Goal: Transaction & Acquisition: Obtain resource

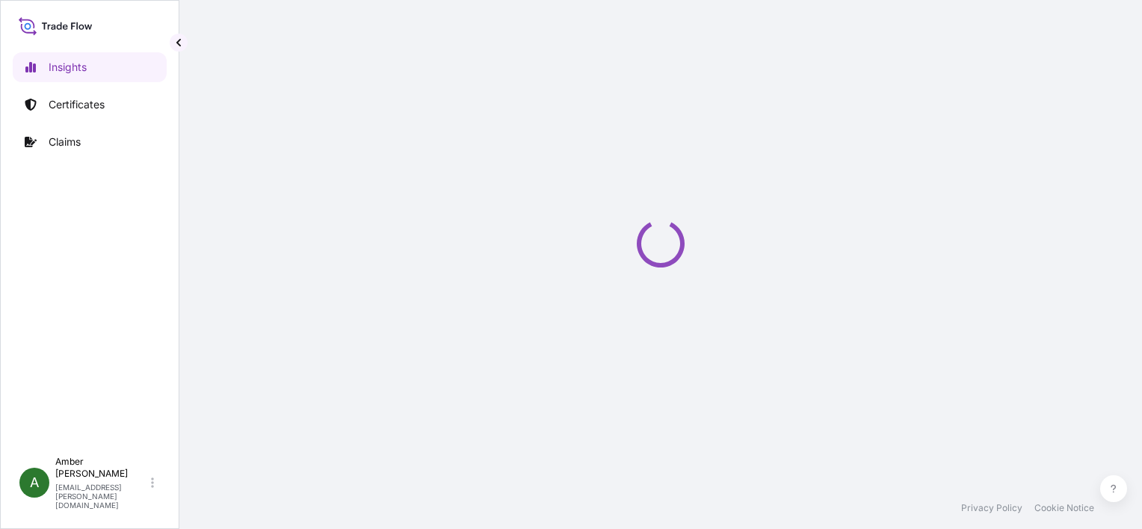
select select "2025"
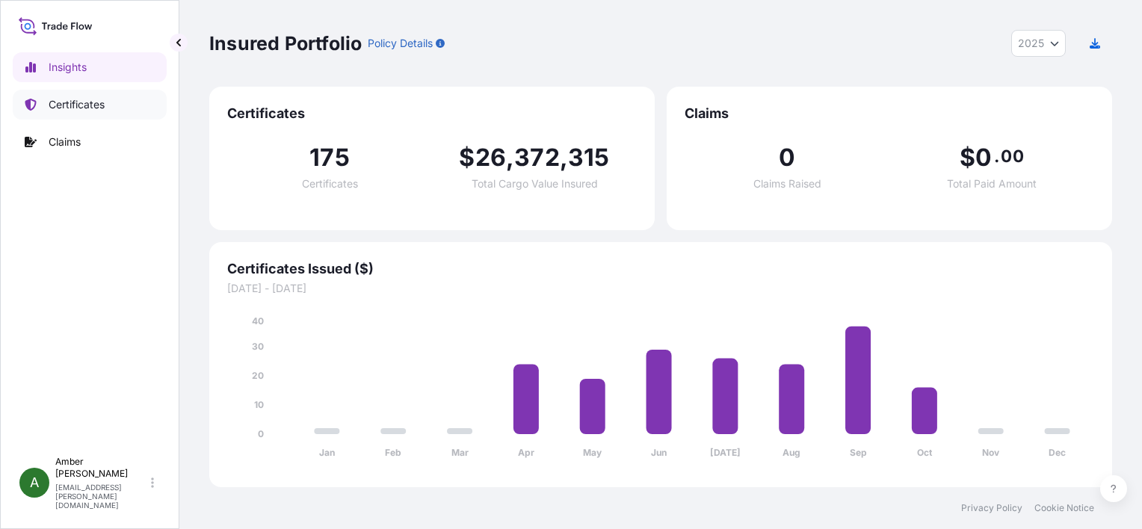
click at [75, 103] on p "Certificates" at bounding box center [77, 104] width 56 height 15
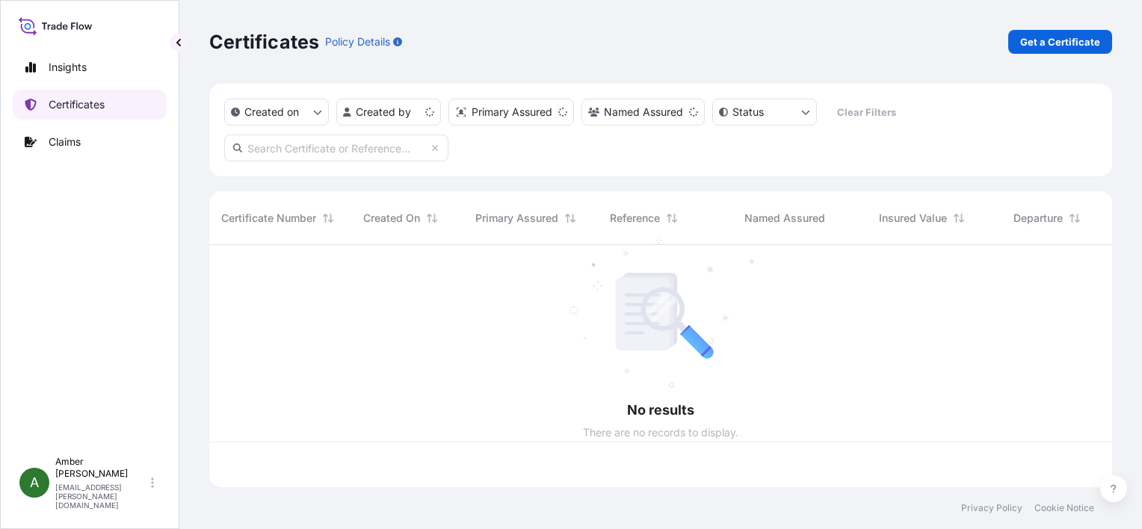
scroll to position [239, 891]
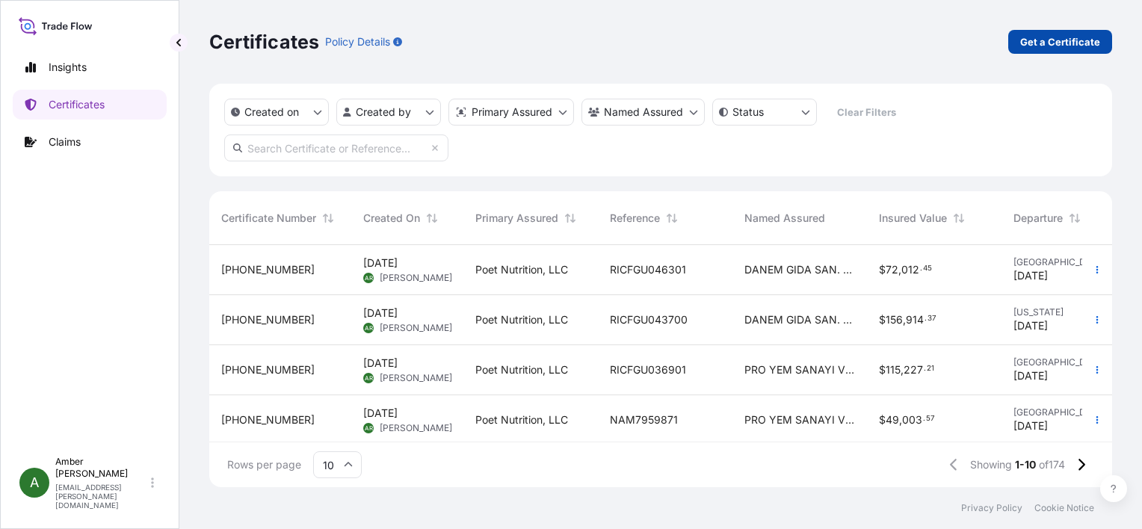
click at [1057, 42] on p "Get a Certificate" at bounding box center [1060, 41] width 80 height 15
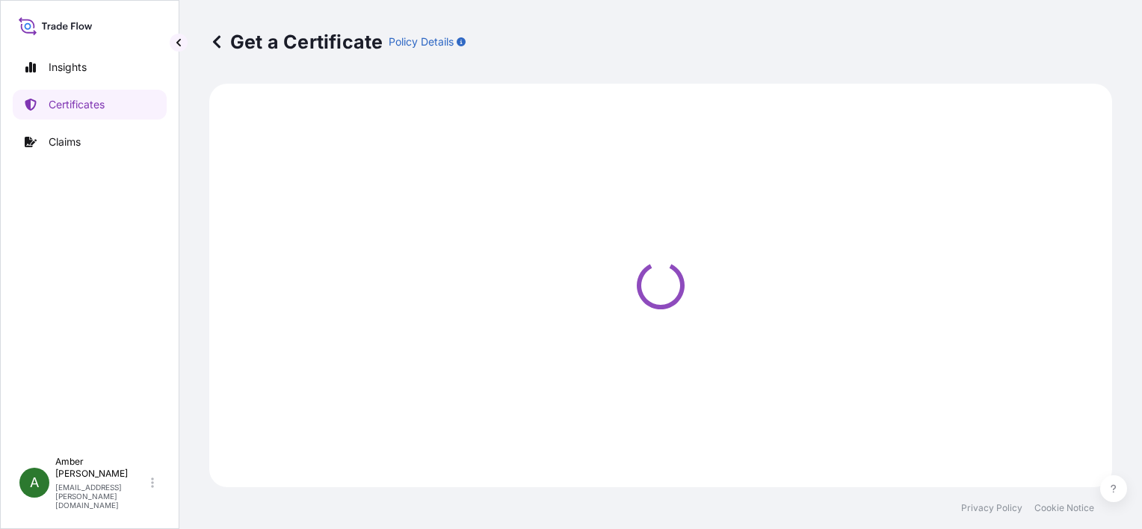
select select "Ocean Vessel"
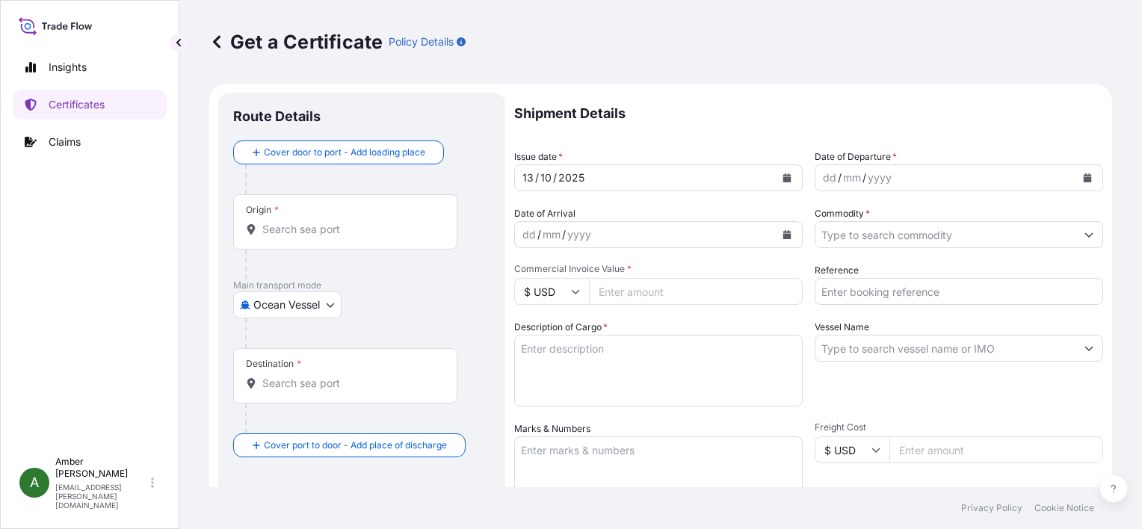
click at [1084, 178] on icon "Calendar" at bounding box center [1088, 177] width 8 height 9
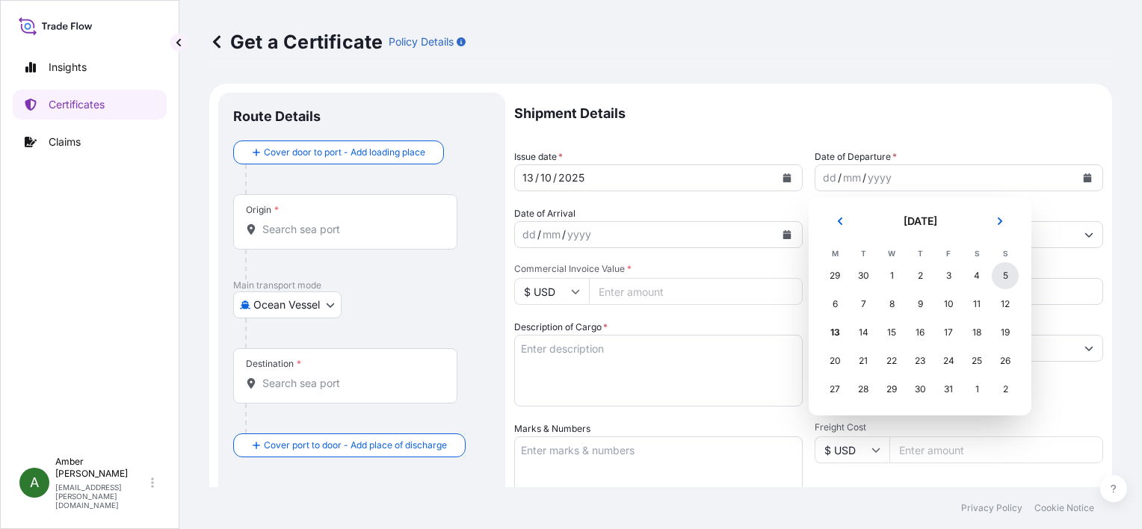
click at [1008, 276] on div "5" at bounding box center [1005, 275] width 27 height 27
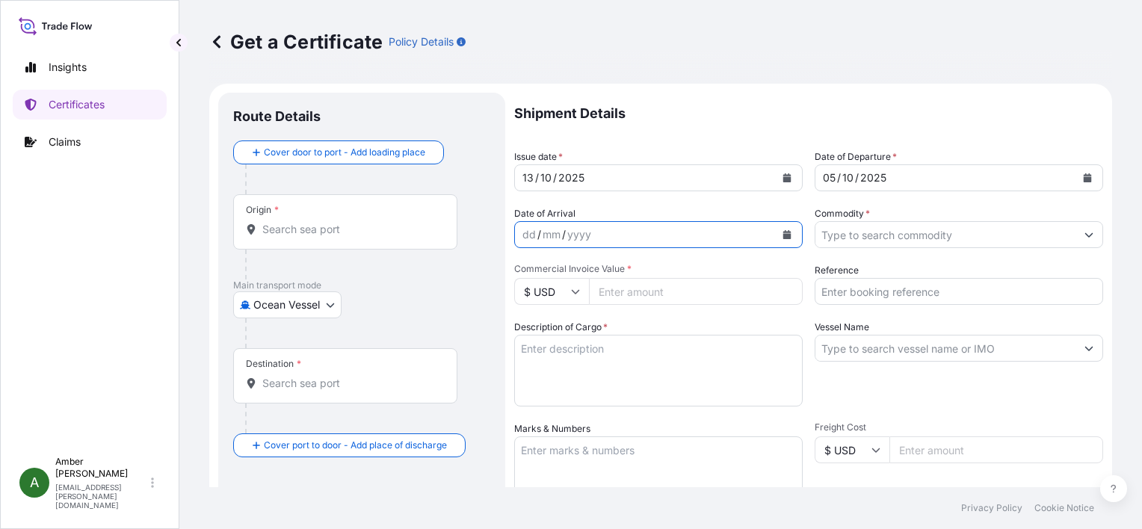
click at [783, 232] on icon "Calendar" at bounding box center [787, 234] width 8 height 9
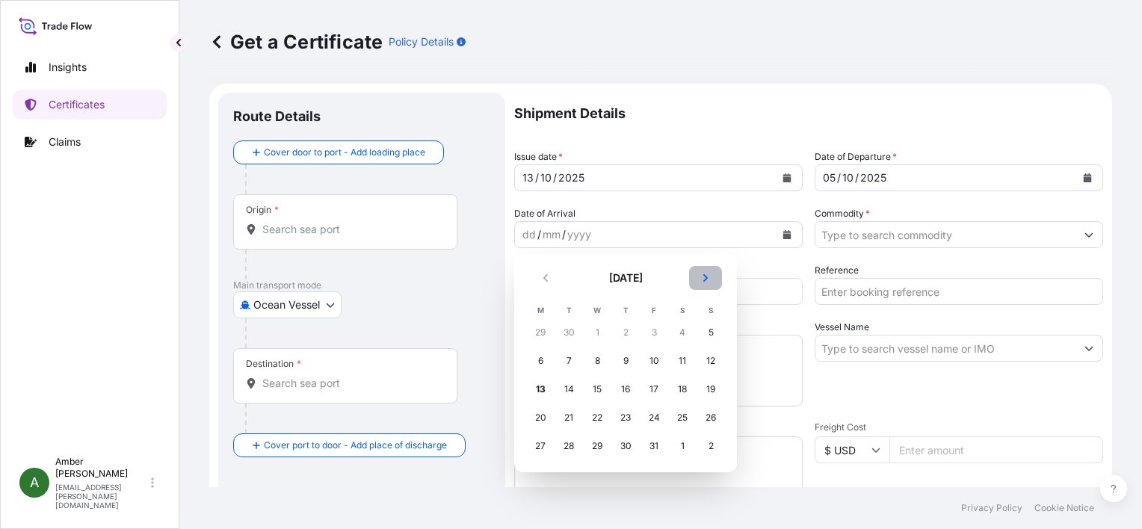
click at [708, 277] on icon "Next" at bounding box center [705, 278] width 9 height 9
click at [538, 366] on div "3" at bounding box center [540, 361] width 27 height 27
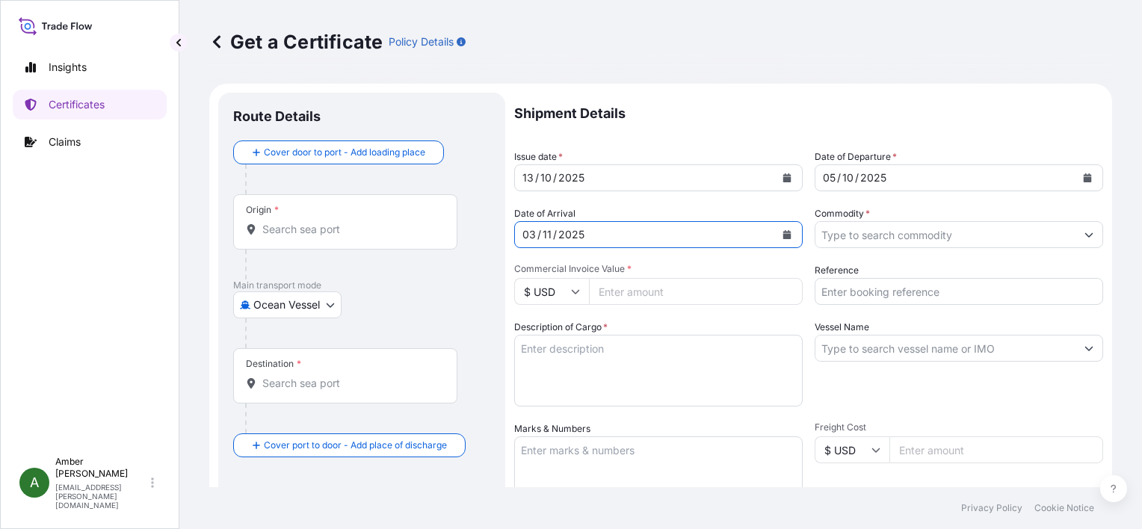
click at [890, 232] on input "Commodity *" at bounding box center [946, 234] width 260 height 27
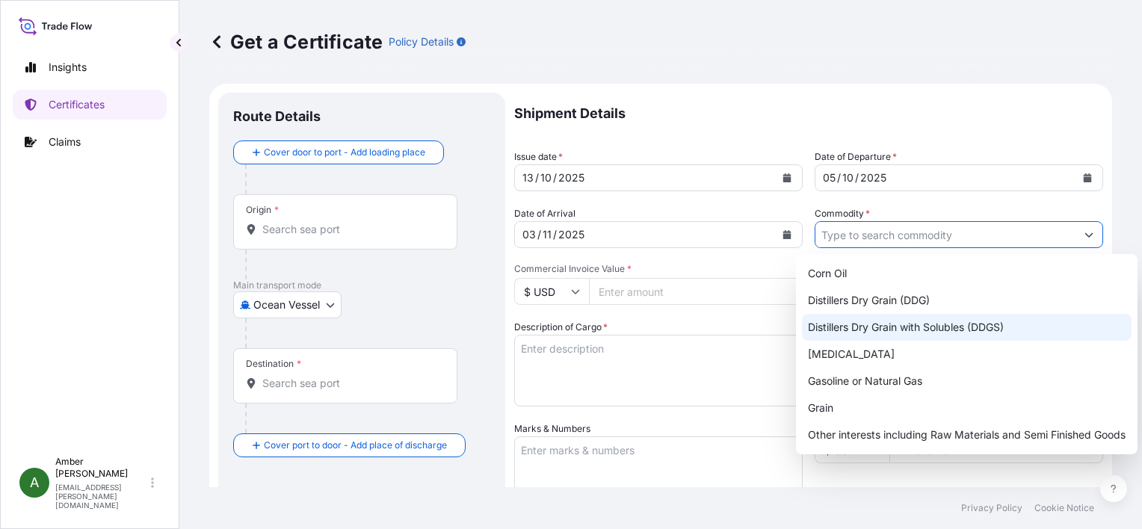
click at [887, 320] on div "Distillers Dry Grain with Solubles (DDGS)" at bounding box center [967, 327] width 330 height 27
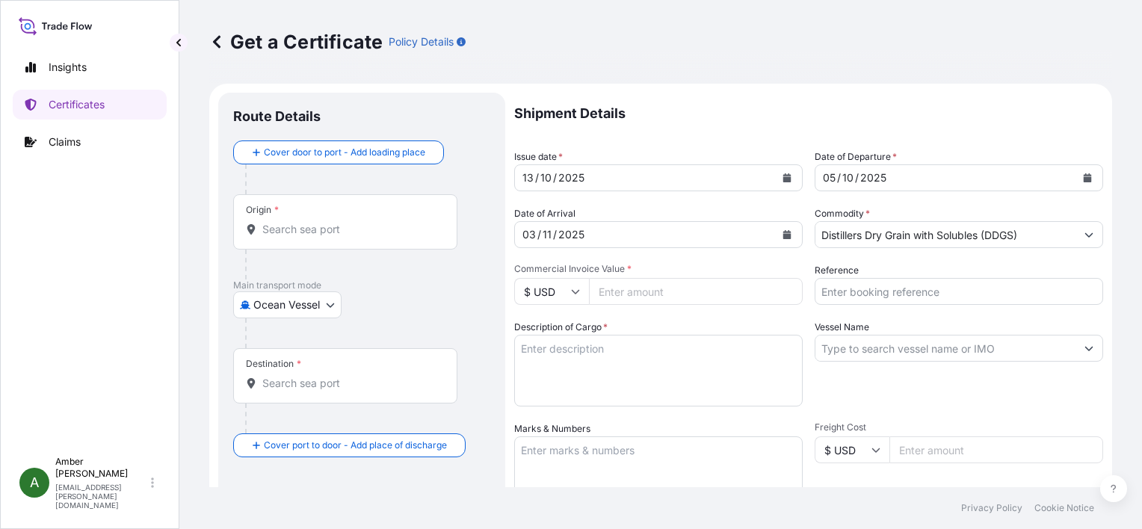
type input "Distillers Dry Grain (DDG)"
click at [975, 293] on input "Reference" at bounding box center [959, 291] width 289 height 27
paste input "36552302"
type input "36552302"
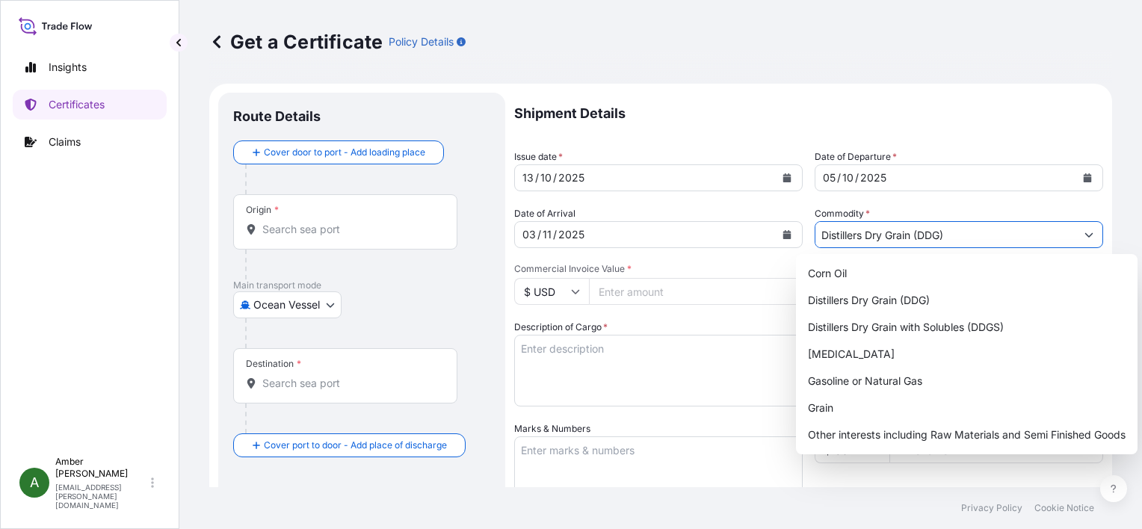
click at [960, 226] on input "Distillers Dry Grain (DDG)" at bounding box center [946, 234] width 260 height 27
click at [960, 326] on div "Distillers Dry Grain with Solubles (DDGS)" at bounding box center [967, 327] width 330 height 27
type input "Distillers Dry Grain with Solubles (DDGS)"
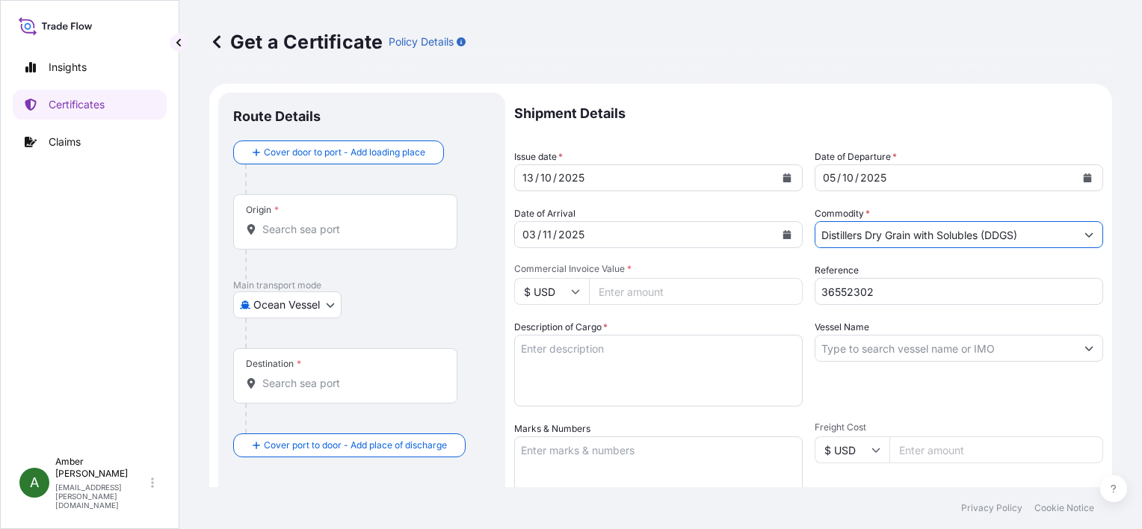
click at [302, 229] on input "Origin *" at bounding box center [350, 229] width 176 height 15
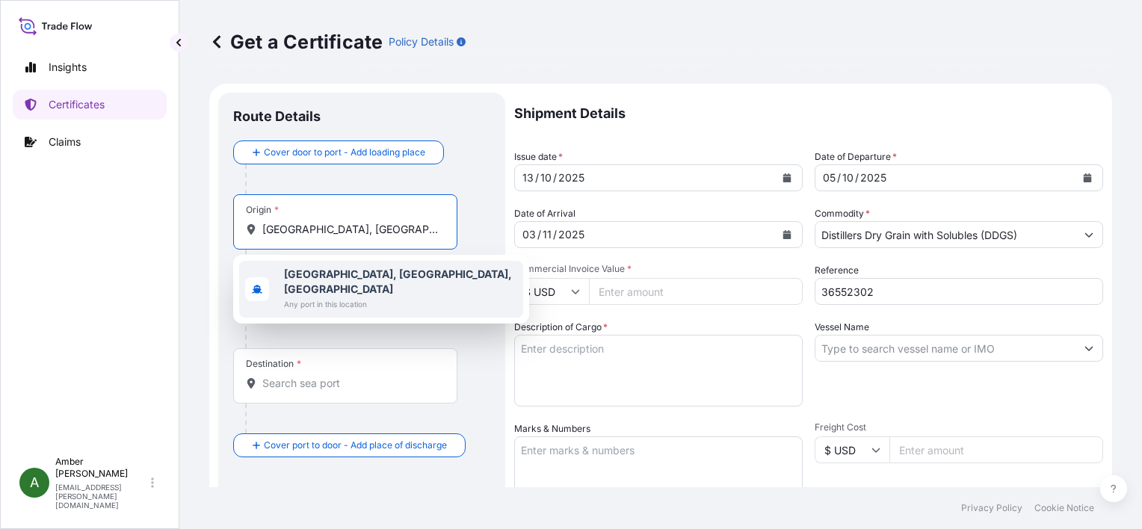
click at [330, 275] on b "[GEOGRAPHIC_DATA], [GEOGRAPHIC_DATA], [GEOGRAPHIC_DATA]" at bounding box center [398, 282] width 228 height 28
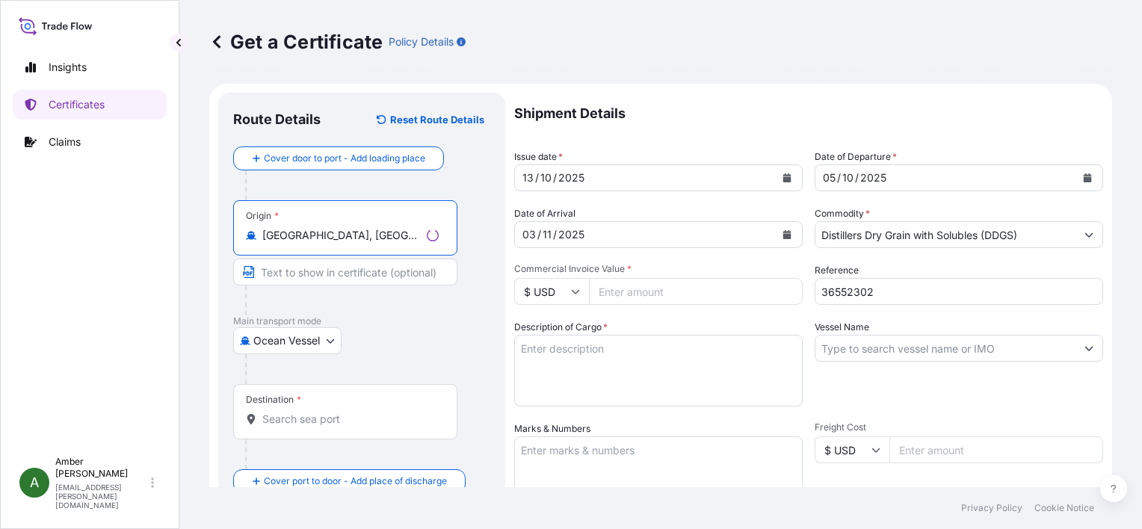
type input "[GEOGRAPHIC_DATA], [GEOGRAPHIC_DATA], [GEOGRAPHIC_DATA]"
click at [318, 421] on input "Destination *" at bounding box center [350, 419] width 176 height 15
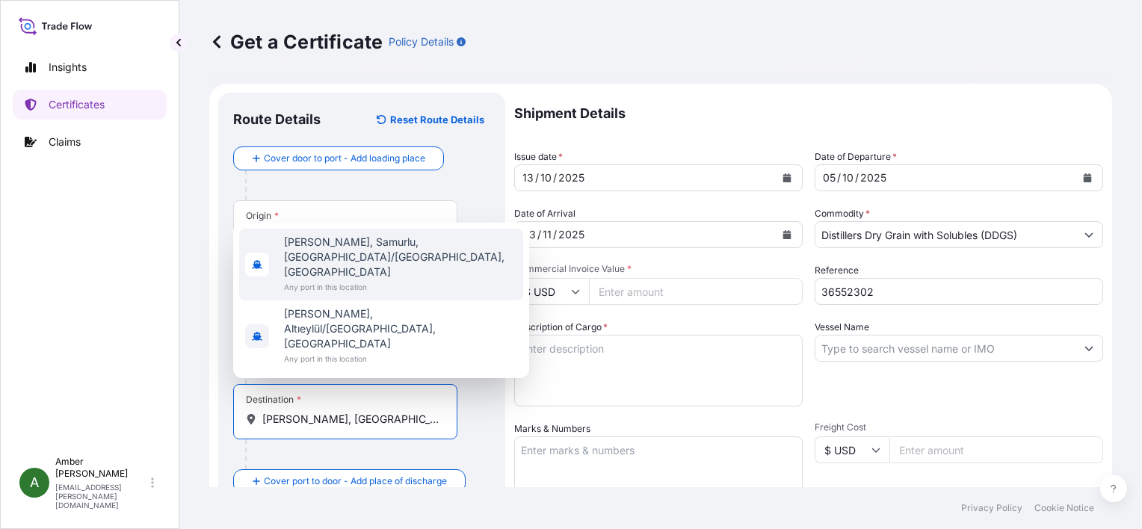
click at [339, 295] on span "Any port in this location" at bounding box center [400, 287] width 233 height 15
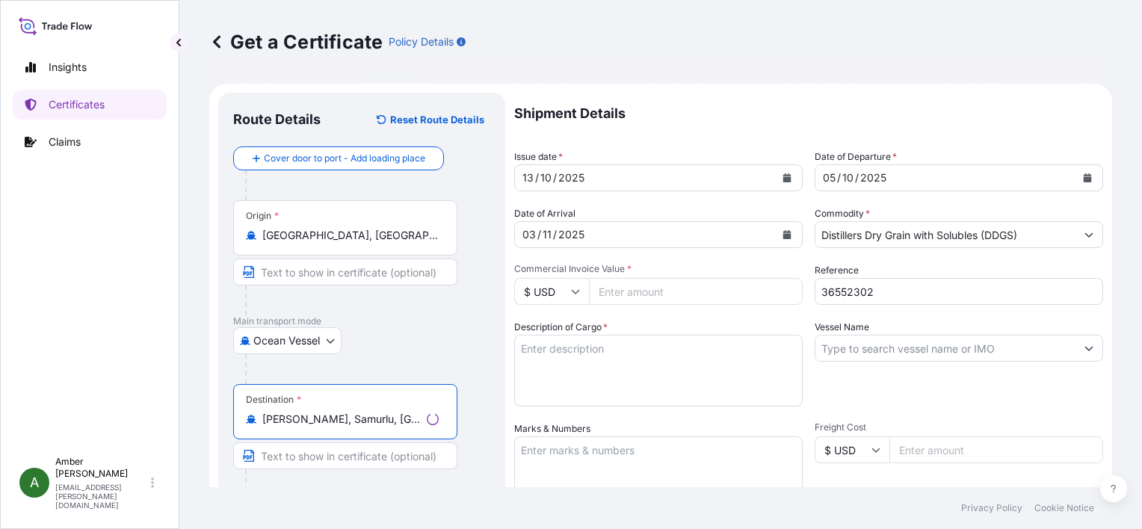
type input "[PERSON_NAME], Samurlu, [GEOGRAPHIC_DATA]/[GEOGRAPHIC_DATA], [GEOGRAPHIC_DATA]"
click at [440, 342] on div "Ocean Vessel Air Ocean Vessel Ocean Vessel - On Deck Rail Road" at bounding box center [361, 340] width 257 height 27
click at [396, 412] on input "[PERSON_NAME], Samurlu, [GEOGRAPHIC_DATA]/[GEOGRAPHIC_DATA], [GEOGRAPHIC_DATA]" at bounding box center [350, 419] width 176 height 15
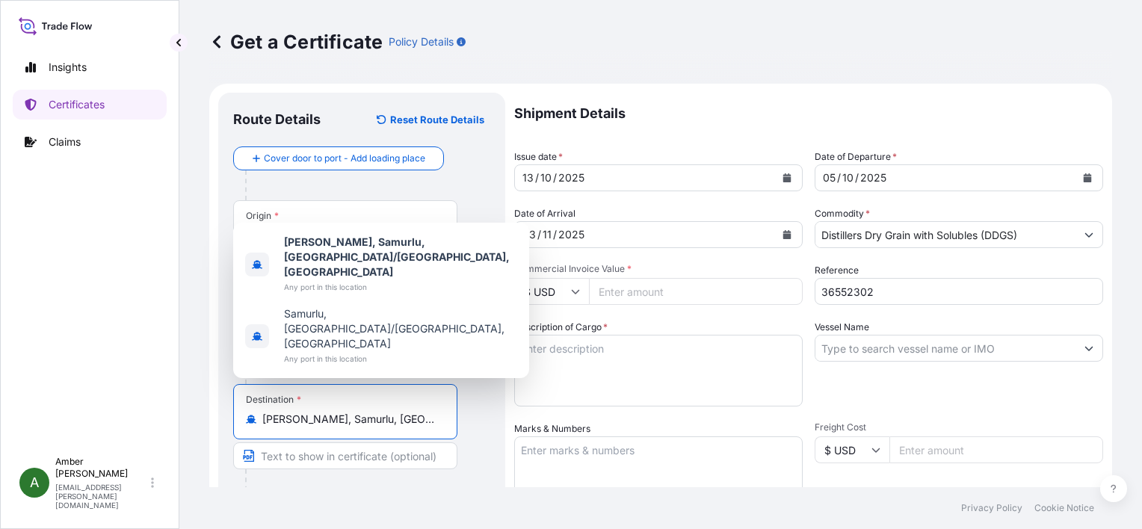
click at [486, 422] on div "Destination * [PERSON_NAME], Samurlu, [GEOGRAPHIC_DATA]/[GEOGRAPHIC_DATA], [GEO…" at bounding box center [361, 441] width 257 height 115
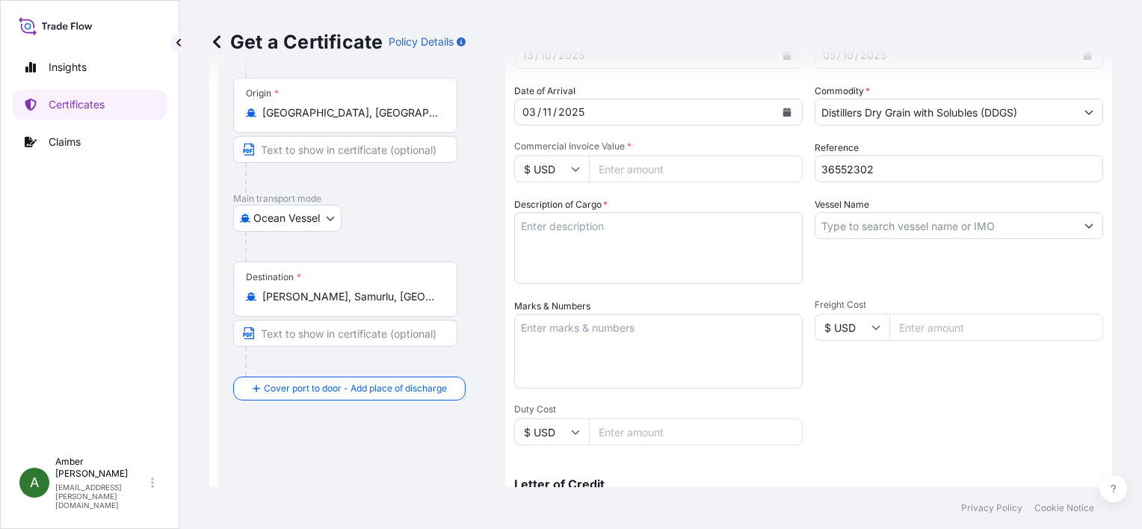
scroll to position [150, 0]
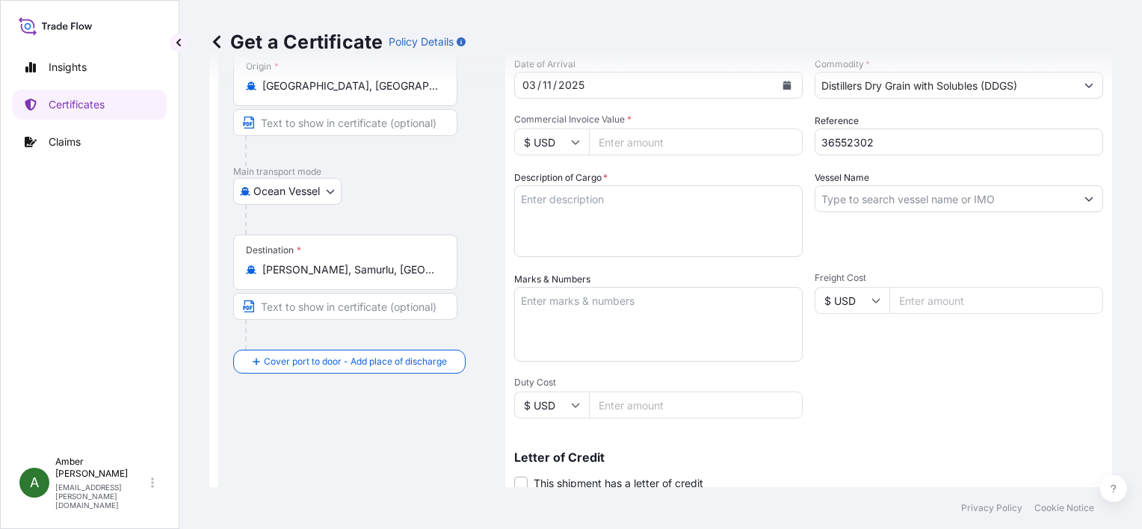
click at [868, 194] on input "Vessel Name" at bounding box center [946, 198] width 260 height 27
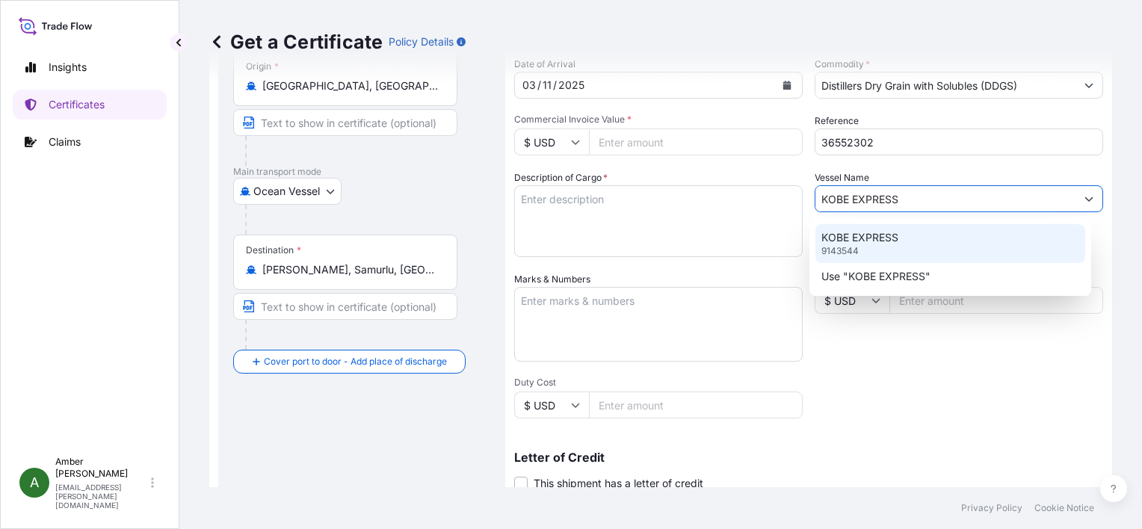
click at [866, 235] on p "KOBE EXPRESS" at bounding box center [860, 237] width 77 height 15
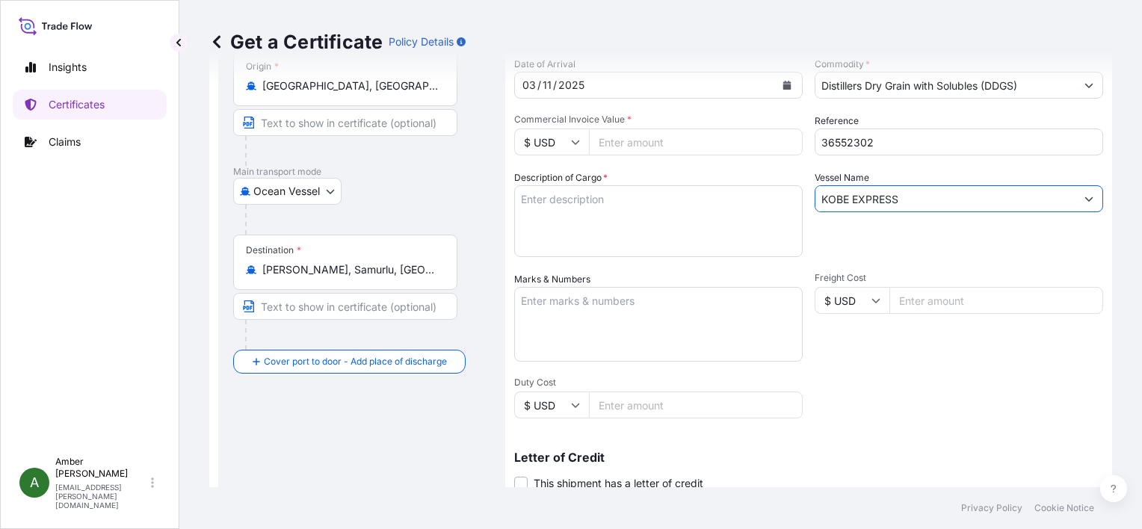
type input "KOBE EXPRESS"
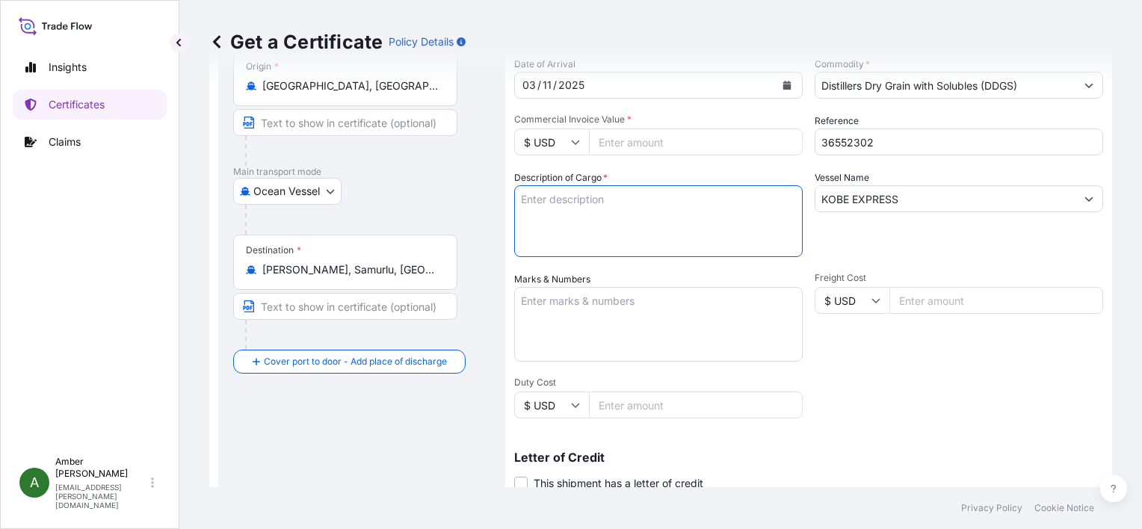
click at [598, 215] on textarea "Description of Cargo *" at bounding box center [658, 221] width 289 height 72
paste textarea "US ORIGIN DISTILLERS DRIED GRAINS WITH SOLUBLES (DDGS), IN BULK TOTAL WEIGHT (M…"
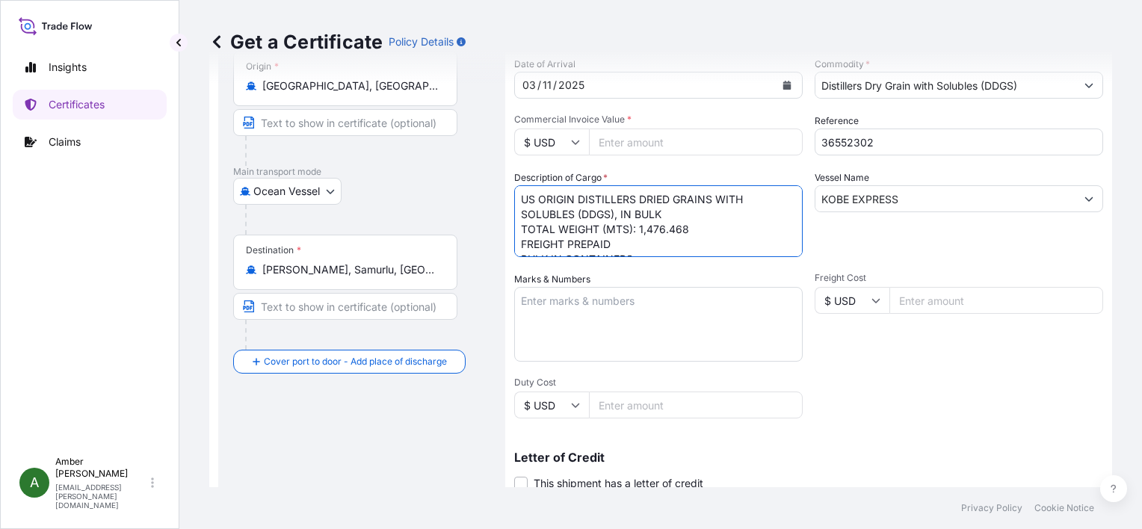
scroll to position [24, 0]
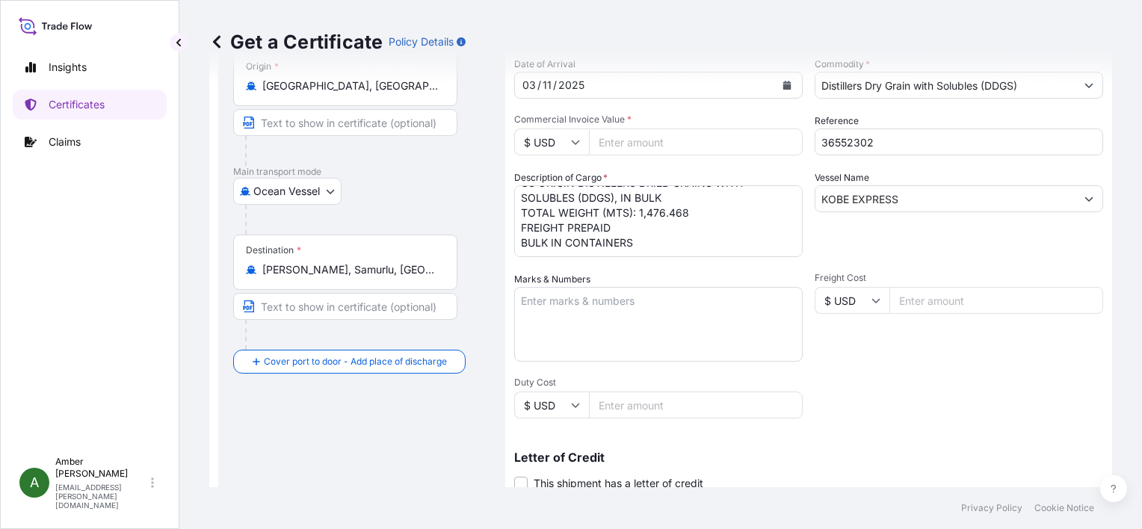
click at [619, 247] on textarea "US ORIGIN DISTILLERS DRIED GRAINS WITH SOLUBLES (DDGS), IN BULK TOTAL WEIGHT (M…" at bounding box center [658, 221] width 289 height 72
paste textarea "X20250925065742"
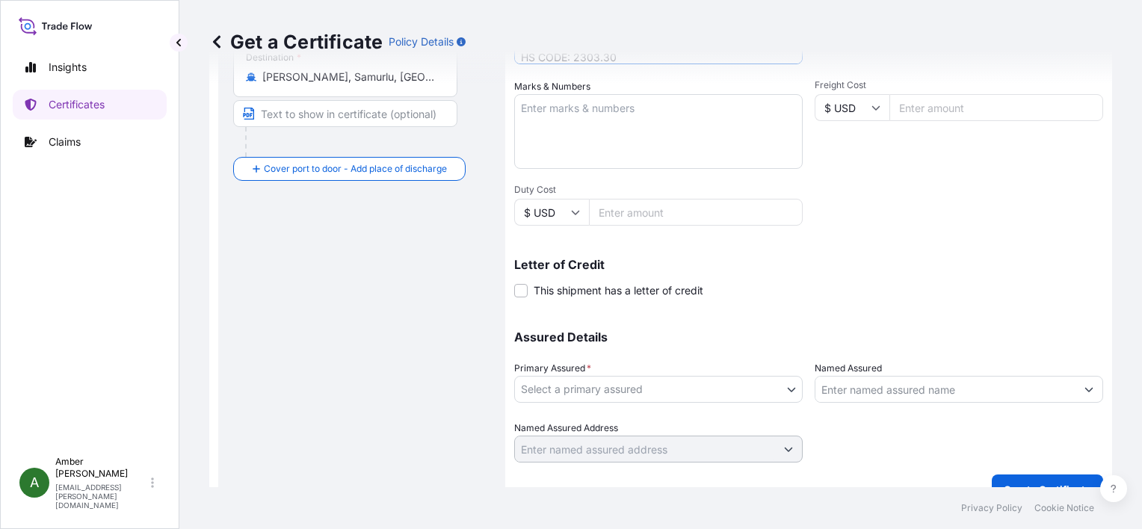
scroll to position [368, 0]
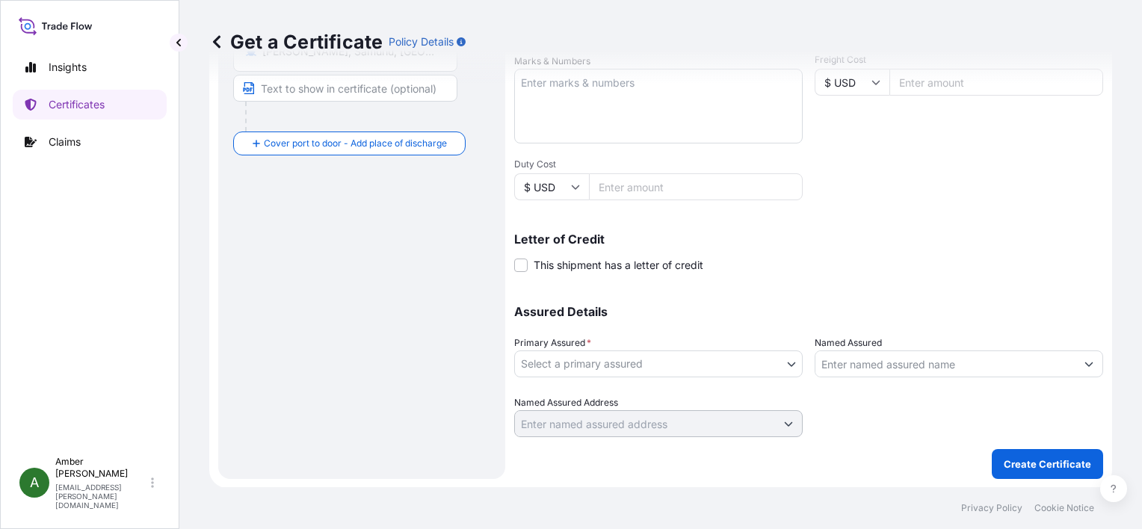
type textarea "US ORIGIN DISTILLERS DRIED GRAINS WITH SOLUBLES (DDGS), IN BULK TOTAL WEIGHT (M…"
click at [661, 368] on body "Insights Certificates Claims A [PERSON_NAME] [PERSON_NAME][EMAIL_ADDRESS][PERSO…" at bounding box center [571, 264] width 1142 height 529
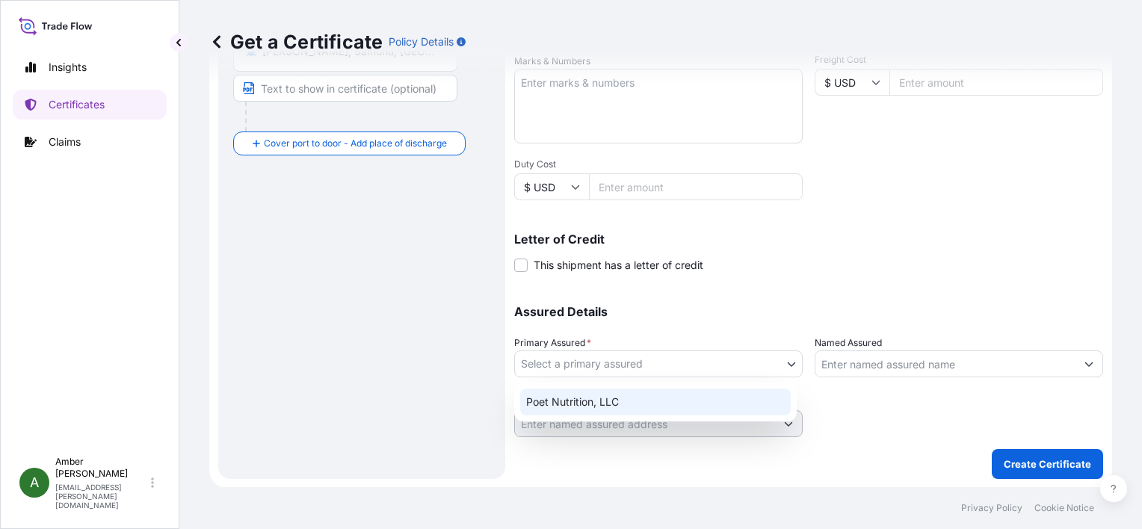
click at [624, 401] on div "Poet Nutrition, LLC" at bounding box center [655, 402] width 271 height 27
select select "31546"
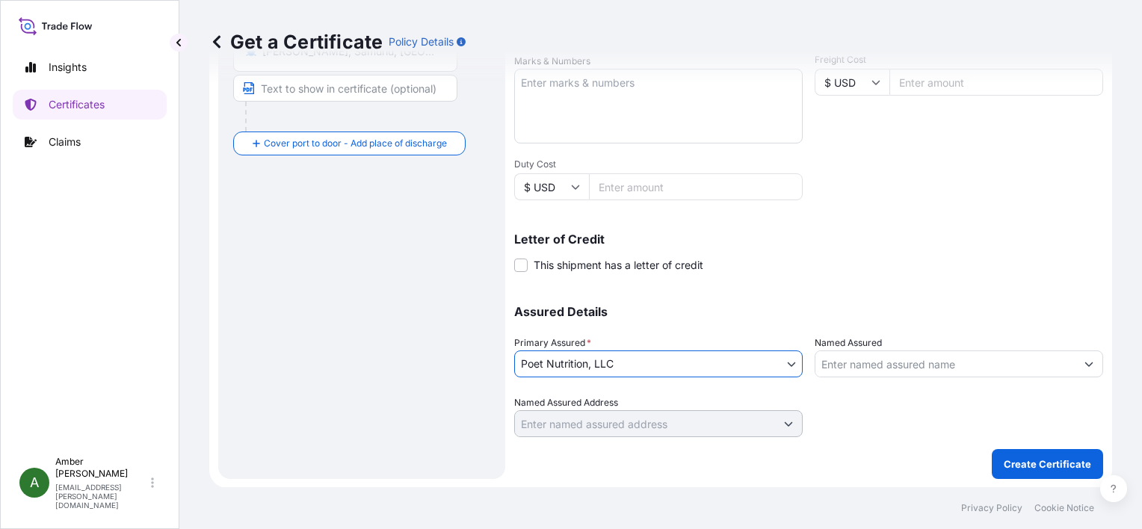
click at [913, 365] on input "Named Assured" at bounding box center [946, 364] width 260 height 27
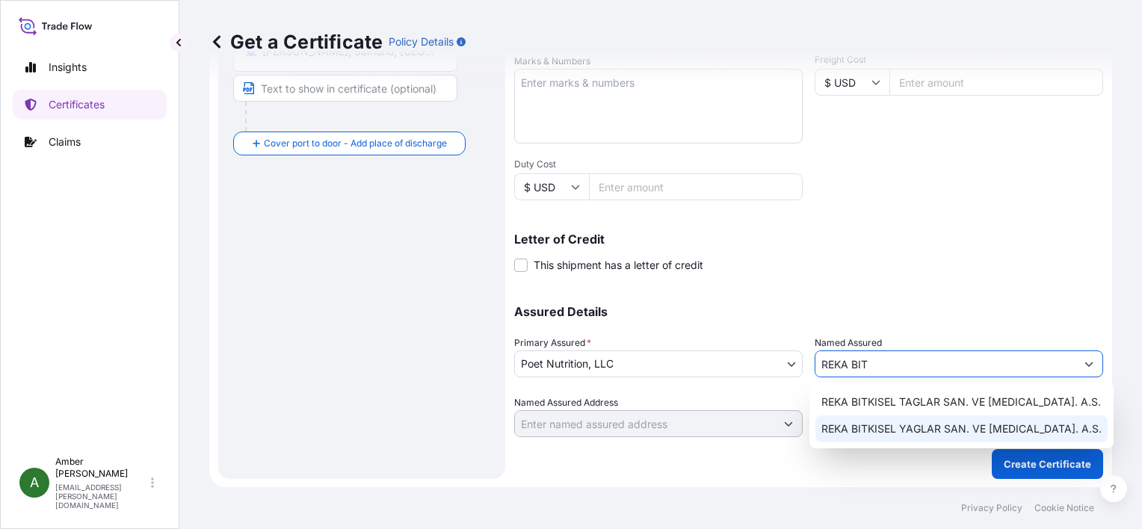
click at [899, 428] on span "REKA BITKISEL YAGLAR SAN. VE [MEDICAL_DATA]. A.S." at bounding box center [962, 429] width 280 height 15
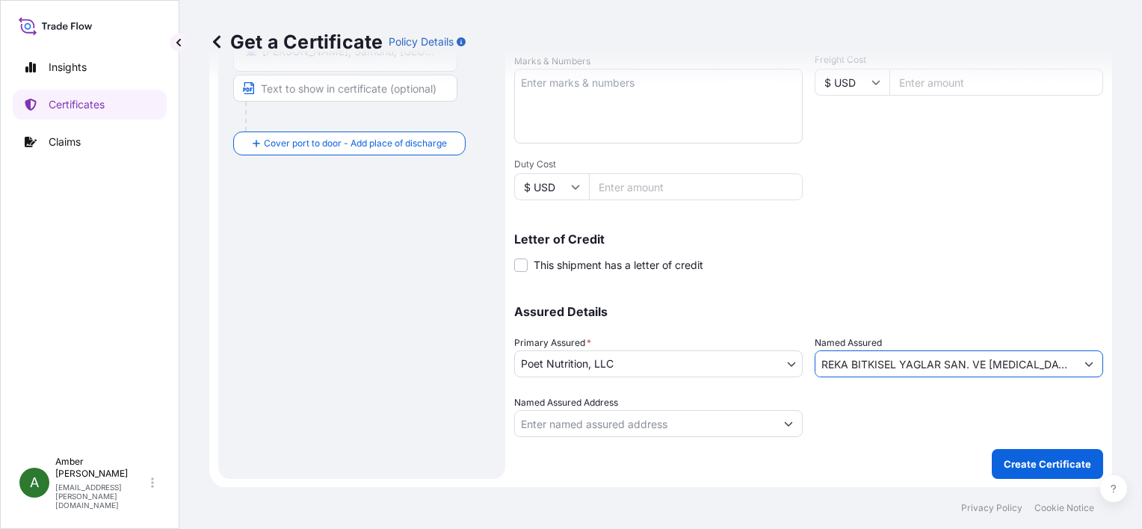
type input "REKA BITKISEL YAGLAR SAN. VE [MEDICAL_DATA]. A.S."
click at [908, 273] on div "Shipment Details Issue date * [DATE] Date of Departure * [DATE] Date of Arrival…" at bounding box center [808, 81] width 589 height 712
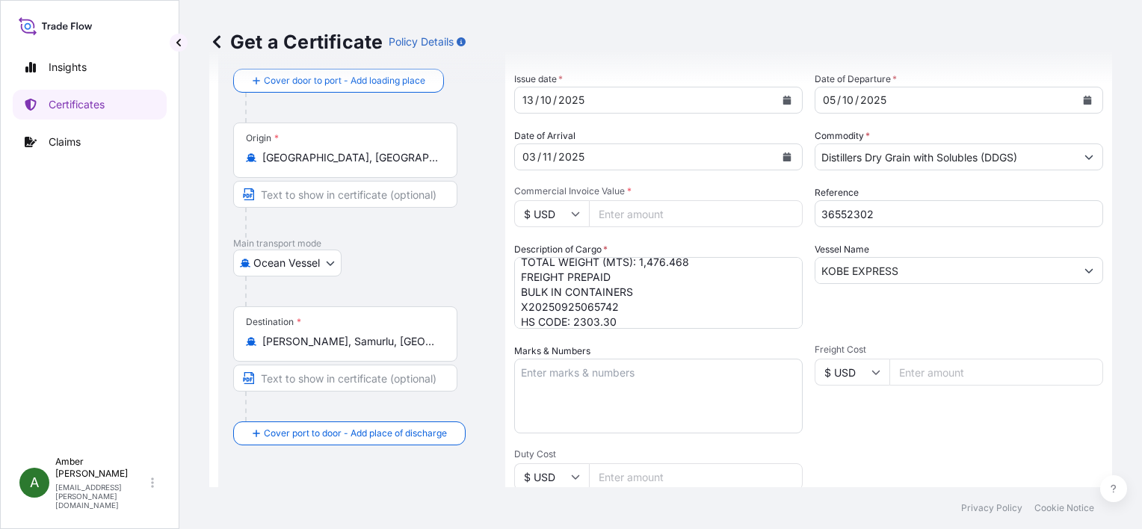
scroll to position [69, 0]
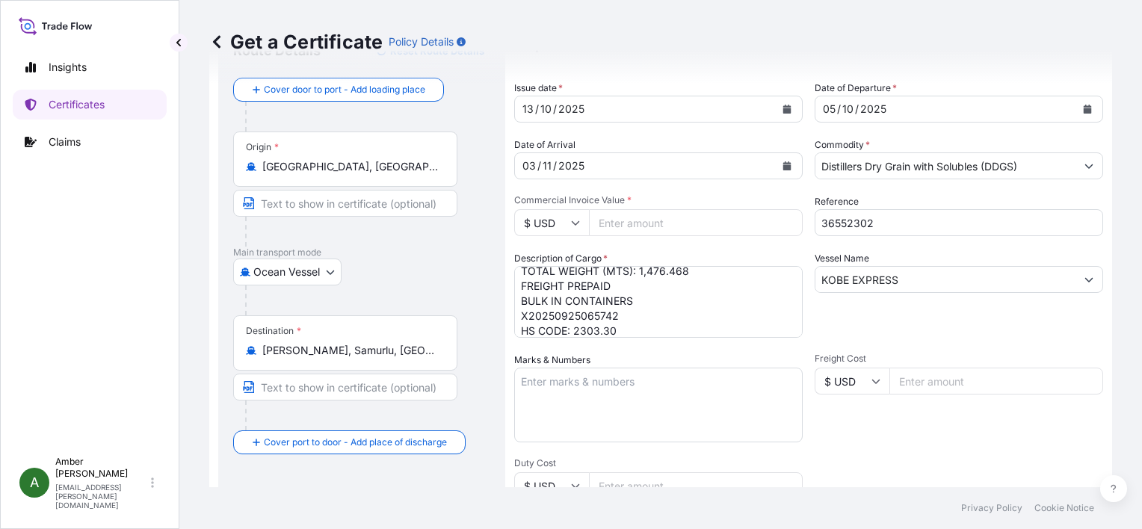
click at [632, 216] on input "Commercial Invoice Value *" at bounding box center [696, 222] width 214 height 27
paste input "327775.90"
type input "327775.90"
click at [822, 404] on div "Freight Cost $ USD" at bounding box center [959, 398] width 289 height 90
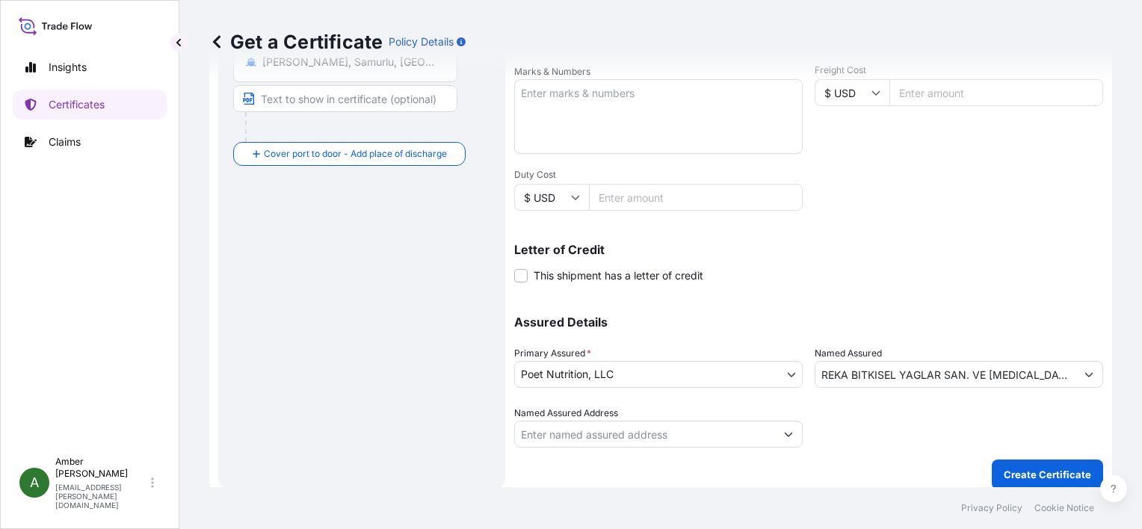
scroll to position [368, 0]
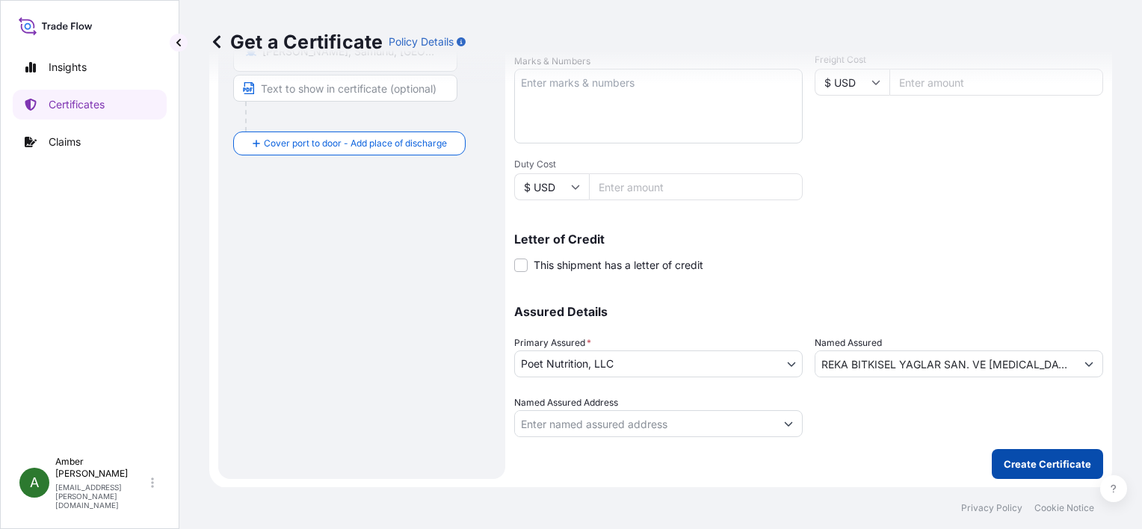
click at [1029, 461] on p "Create Certificate" at bounding box center [1047, 464] width 87 height 15
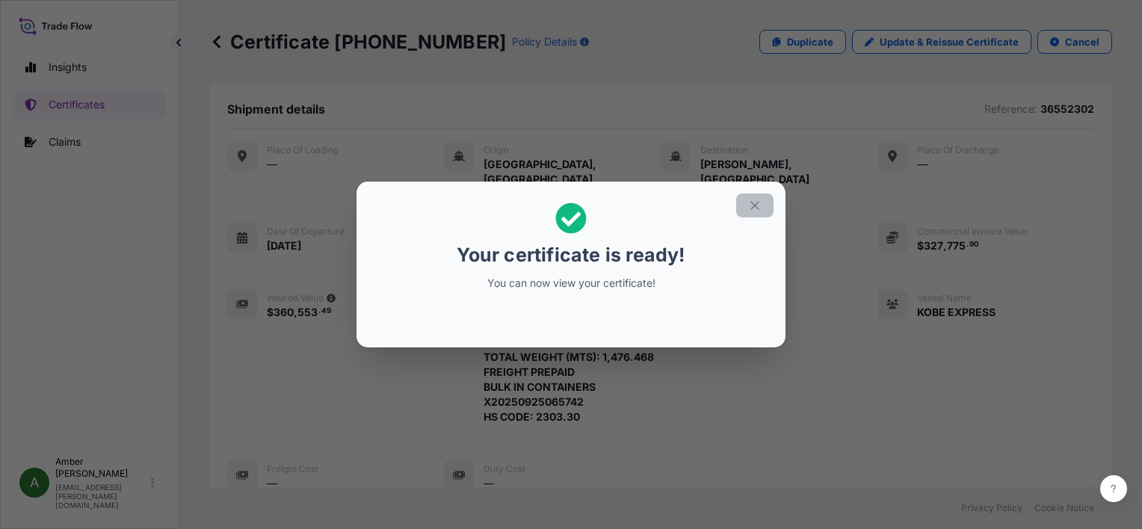
click at [752, 207] on icon "button" at bounding box center [754, 205] width 13 height 13
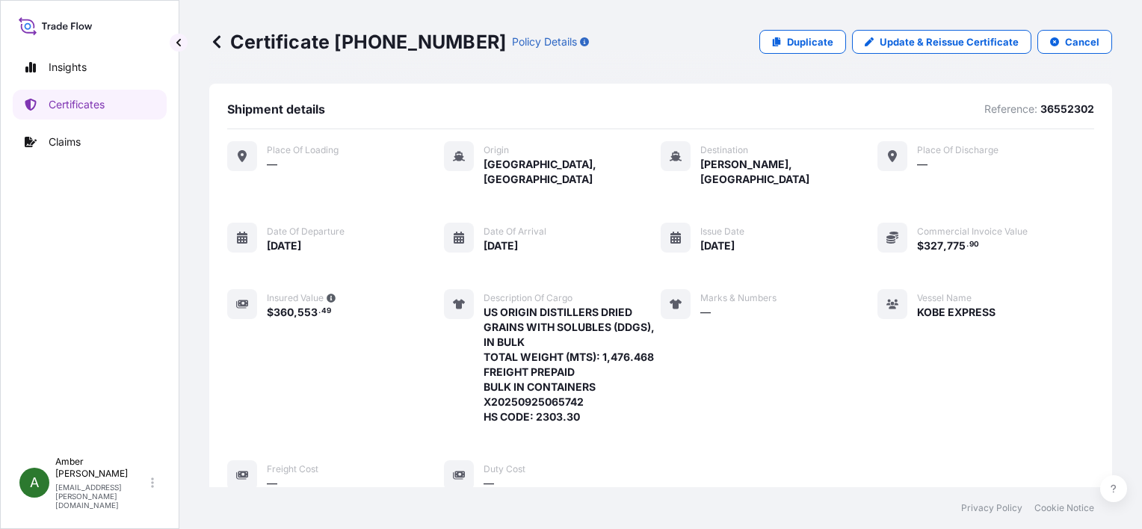
scroll to position [392, 0]
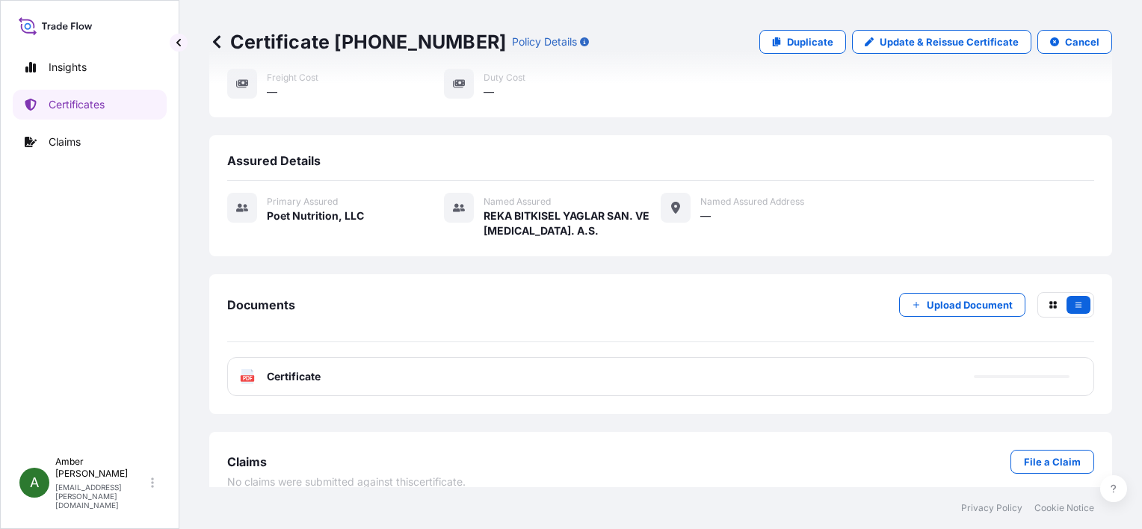
click at [244, 376] on text "PDF" at bounding box center [248, 378] width 10 height 5
click at [248, 376] on text "PDF" at bounding box center [248, 378] width 10 height 5
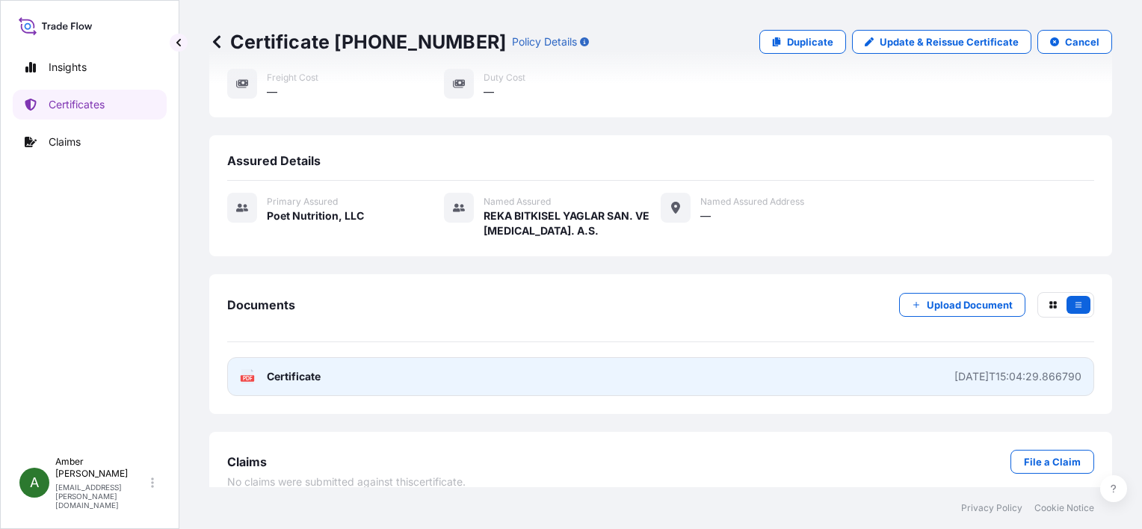
click at [241, 375] on rect at bounding box center [247, 378] width 13 height 6
